Goal: Transaction & Acquisition: Purchase product/service

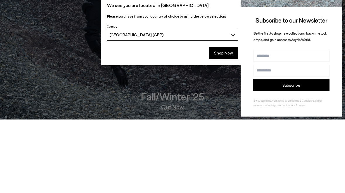
scroll to position [73, 0]
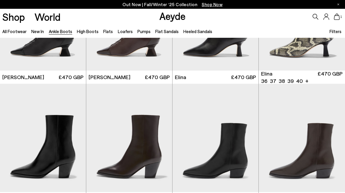
scroll to position [76, 0]
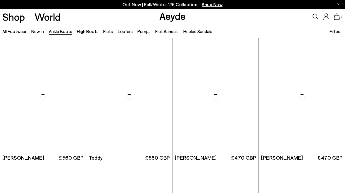
scroll to position [1573, 0]
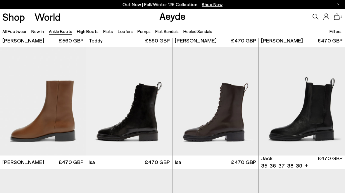
scroll to position [1690, 0]
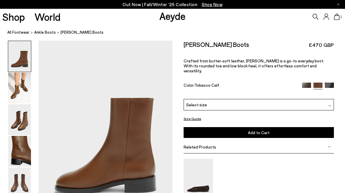
scroll to position [1, 0]
click at [25, 118] on img at bounding box center [19, 119] width 23 height 31
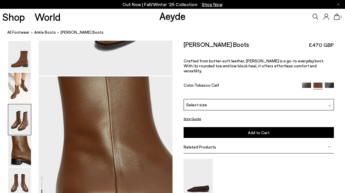
scroll to position [503, 0]
click at [24, 97] on img at bounding box center [19, 88] width 23 height 31
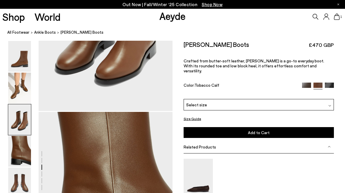
scroll to position [359, 0]
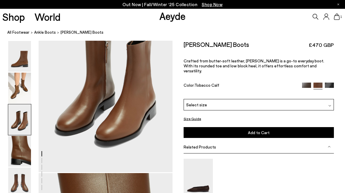
scroll to position [406, 0]
